Goal: Task Accomplishment & Management: Manage account settings

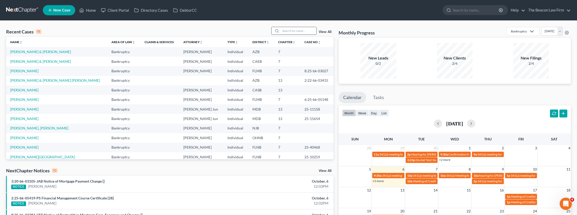
click at [300, 32] on input "search" at bounding box center [299, 30] width 36 height 7
paste input "[PERSON_NAME]"
type input "[PERSON_NAME]"
click at [42, 52] on link "[PERSON_NAME] & [PERSON_NAME]" at bounding box center [40, 51] width 61 height 4
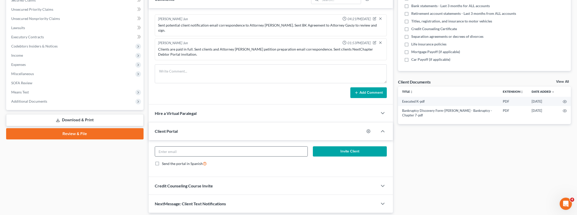
scroll to position [113, 0]
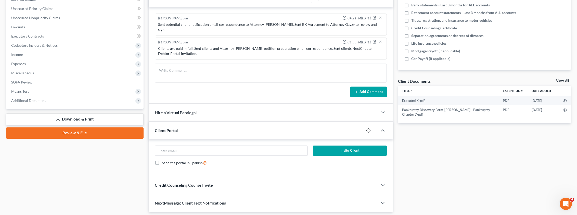
click at [368, 128] on icon "button" at bounding box center [368, 130] width 4 height 4
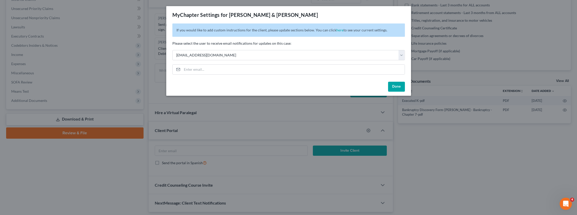
click at [391, 91] on button "Done" at bounding box center [396, 87] width 17 height 10
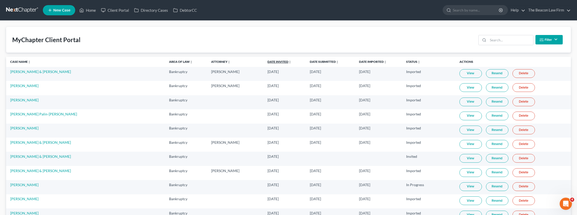
click at [267, 62] on link "Date Invited unfold_more expand_more expand_less" at bounding box center [279, 62] width 24 height 4
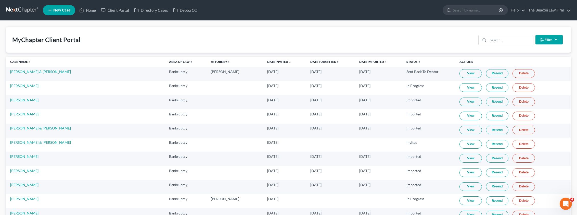
click at [267, 62] on link "Date Invited unfold_more expand_more expand_less" at bounding box center [279, 62] width 24 height 4
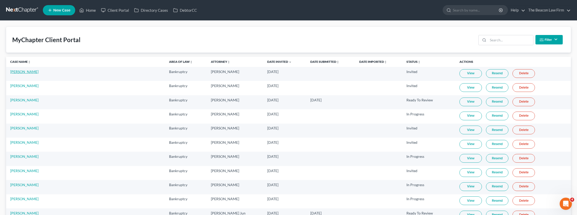
click at [19, 73] on link "[PERSON_NAME]" at bounding box center [24, 71] width 28 height 4
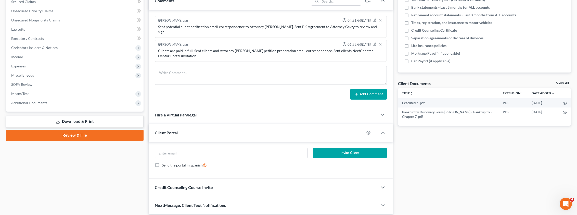
scroll to position [117, 0]
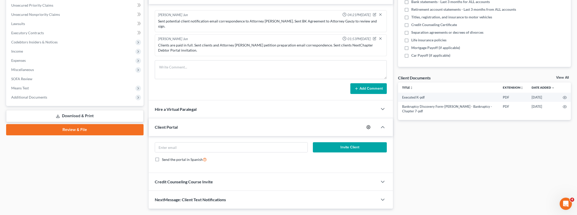
click at [368, 125] on icon "button" at bounding box center [368, 127] width 4 height 4
select select "11"
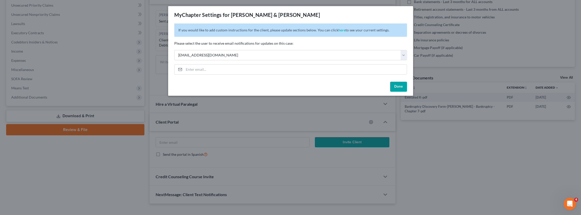
click at [398, 86] on button "Done" at bounding box center [398, 87] width 17 height 10
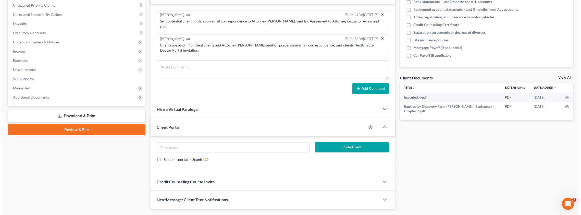
scroll to position [0, 0]
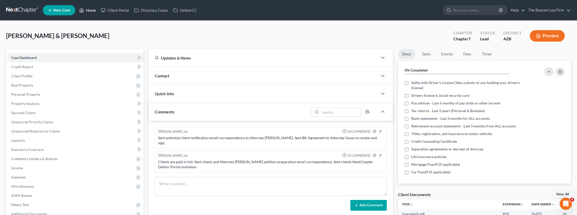
click at [87, 12] on link "Home" at bounding box center [88, 10] width 22 height 9
